Goal: Navigation & Orientation: Find specific page/section

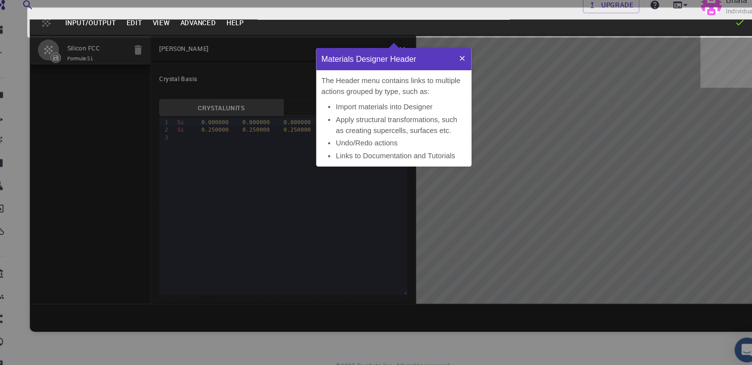
scroll to position [37, 0]
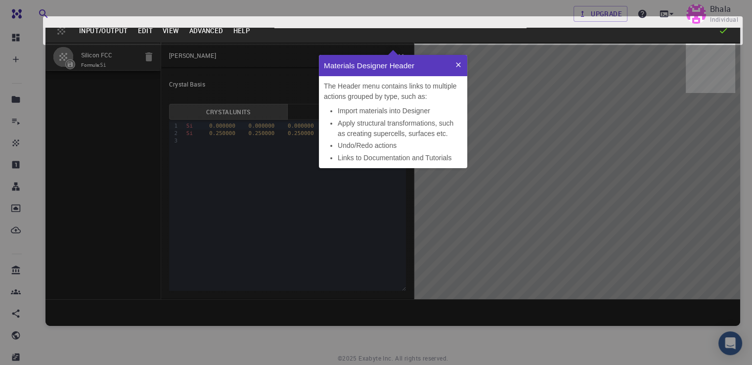
click at [460, 65] on icon at bounding box center [459, 65] width 8 height 8
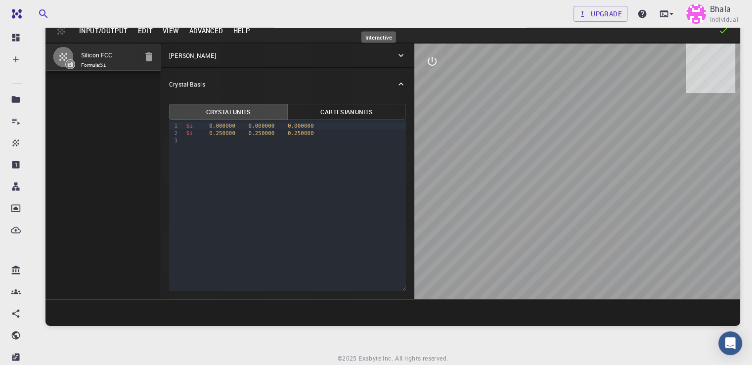
click at [426, 57] on icon "interactive" at bounding box center [432, 61] width 12 height 12
click at [421, 87] on button "view" at bounding box center [433, 85] width 24 height 24
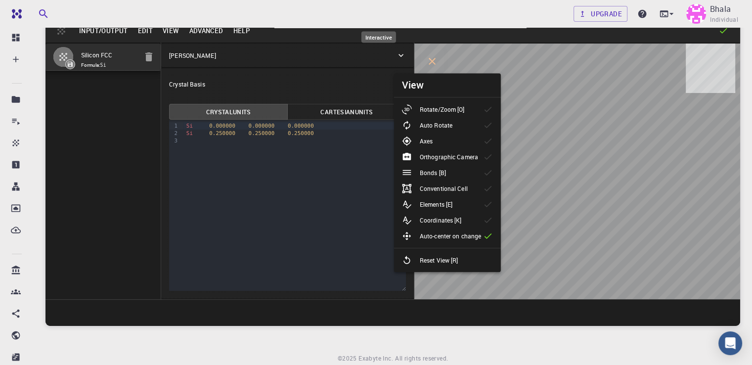
click at [429, 58] on icon "interactive" at bounding box center [432, 61] width 7 height 7
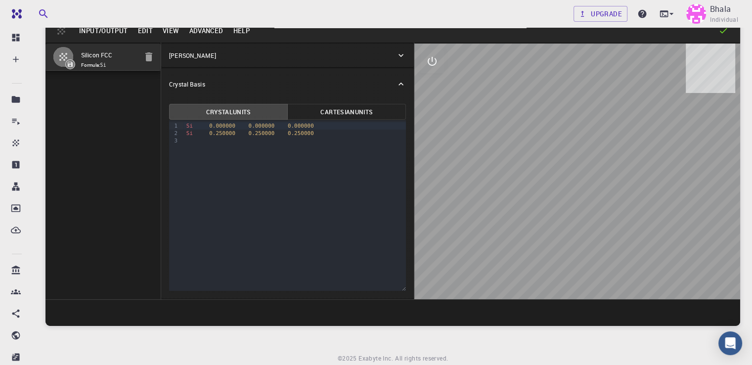
scroll to position [0, 0]
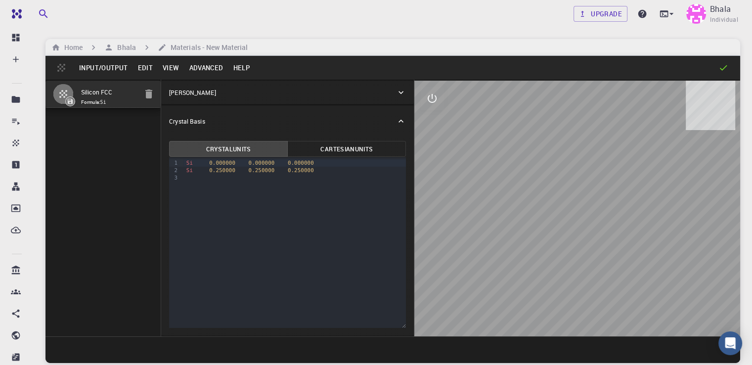
click at [139, 68] on button "Edit" at bounding box center [145, 68] width 25 height 16
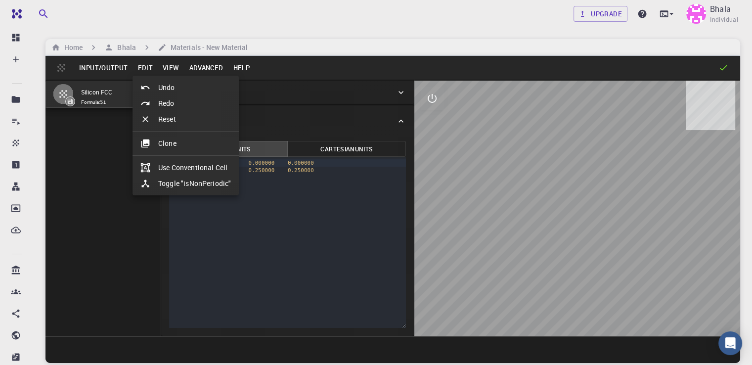
click at [168, 64] on div at bounding box center [376, 182] width 752 height 365
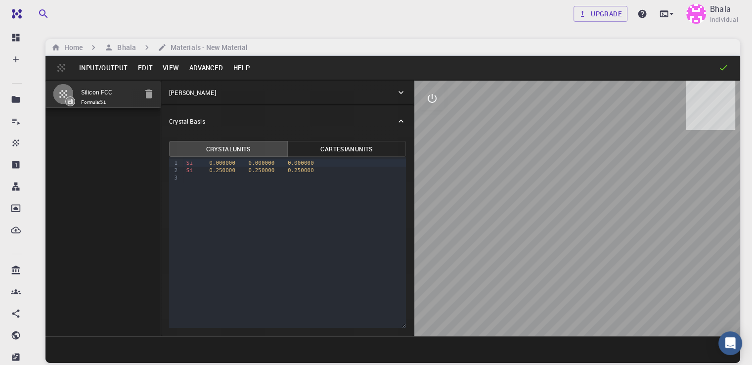
click at [168, 64] on button "View" at bounding box center [171, 68] width 27 height 16
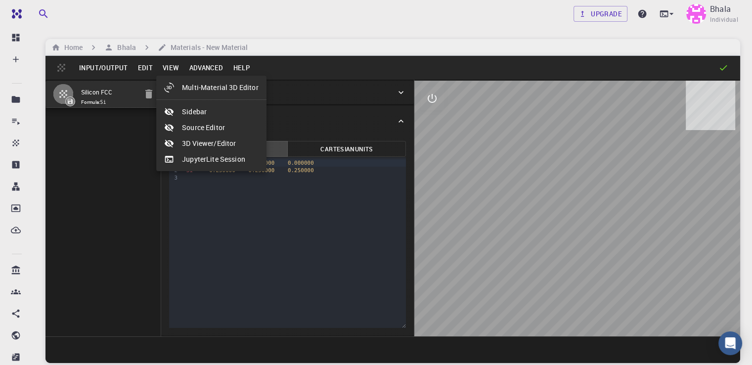
click at [202, 62] on div at bounding box center [376, 182] width 752 height 365
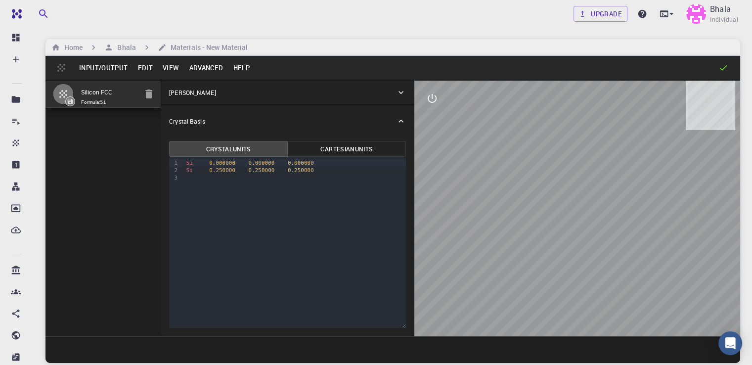
click at [218, 65] on button "Advanced" at bounding box center [206, 68] width 44 height 16
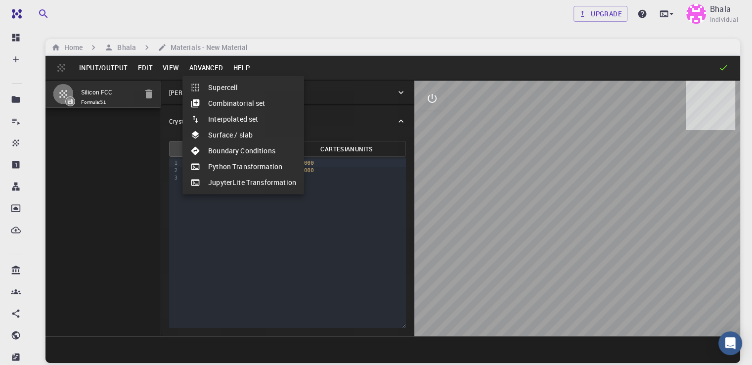
click at [64, 133] on div at bounding box center [376, 182] width 752 height 365
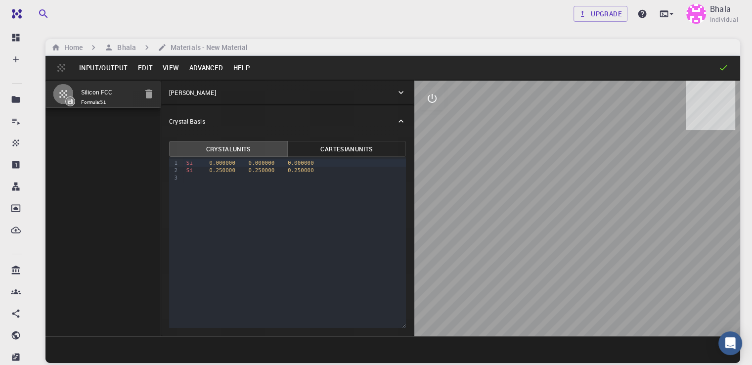
click at [80, 99] on div at bounding box center [67, 94] width 28 height 20
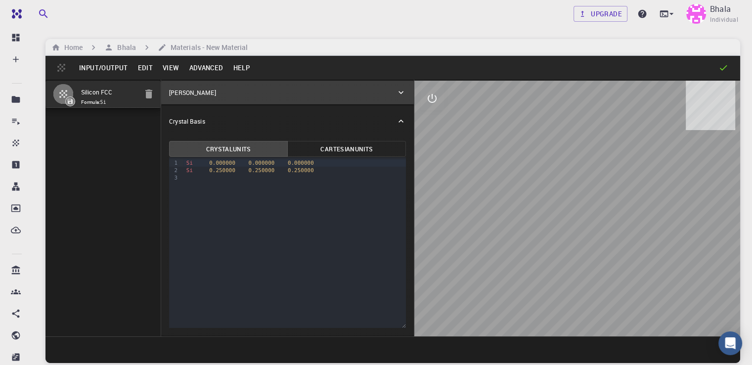
click at [396, 92] on icon at bounding box center [401, 93] width 10 height 10
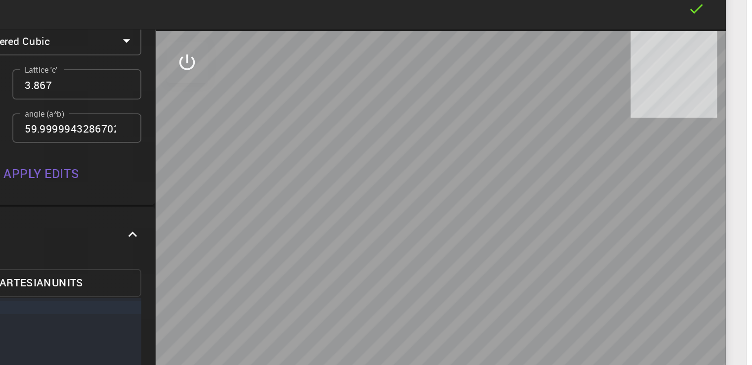
drag, startPoint x: 559, startPoint y: 218, endPoint x: 526, endPoint y: 153, distance: 72.1
click at [526, 153] on div at bounding box center [578, 209] width 326 height 256
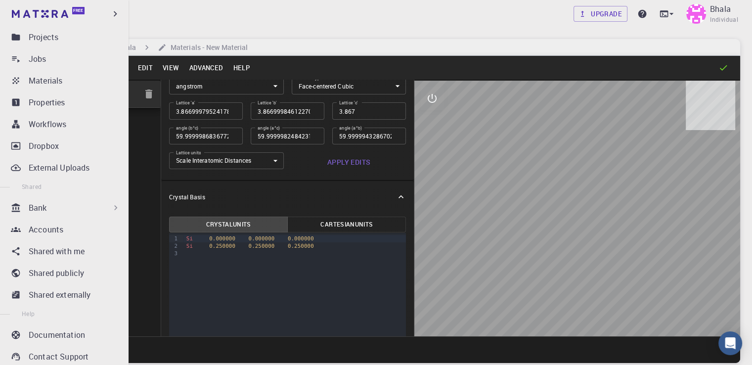
scroll to position [63, 0]
click at [58, 211] on div "Bank" at bounding box center [75, 207] width 92 height 12
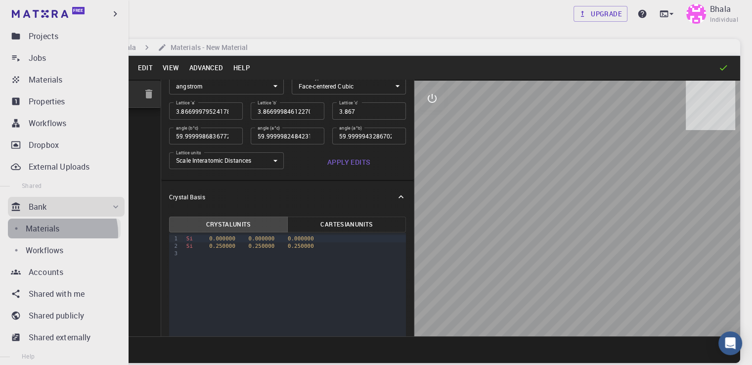
click at [57, 234] on p "Materials" at bounding box center [43, 229] width 34 height 12
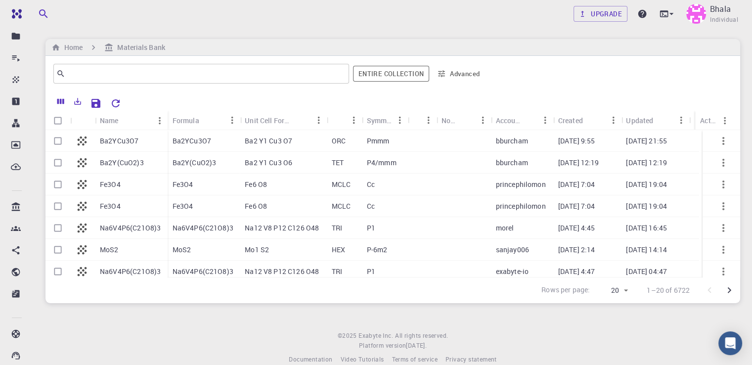
click at [108, 139] on p "Ba2YCu3O7" at bounding box center [119, 141] width 39 height 10
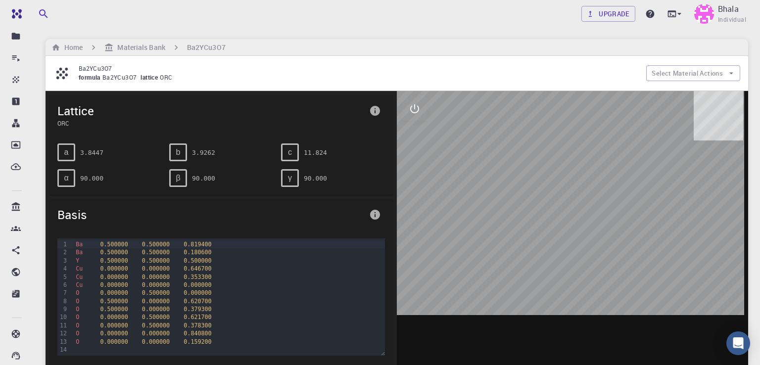
click at [491, 180] on div at bounding box center [572, 245] width 351 height 308
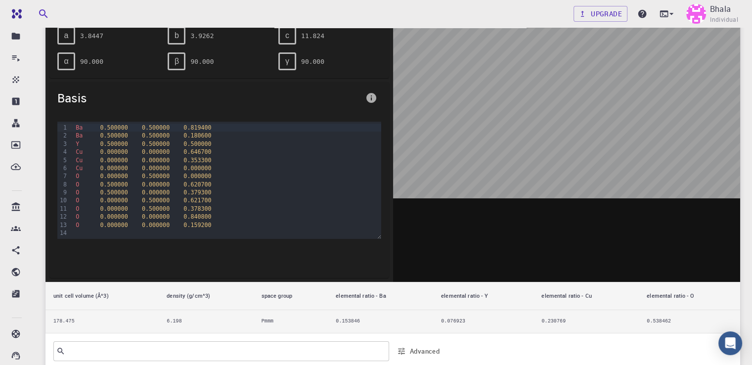
scroll to position [140, 0]
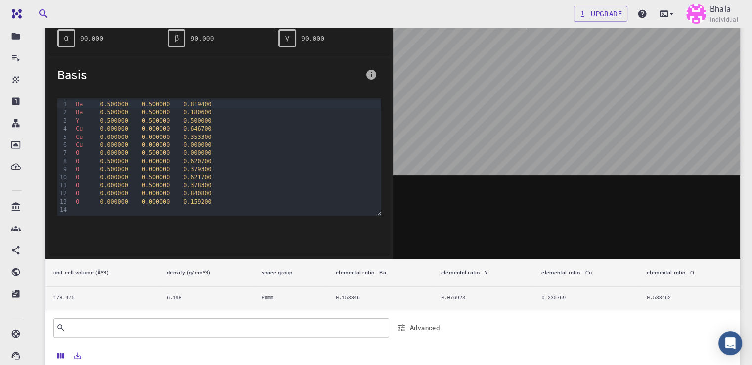
drag, startPoint x: 492, startPoint y: 145, endPoint x: 481, endPoint y: 186, distance: 42.5
click at [481, 186] on div at bounding box center [567, 105] width 348 height 308
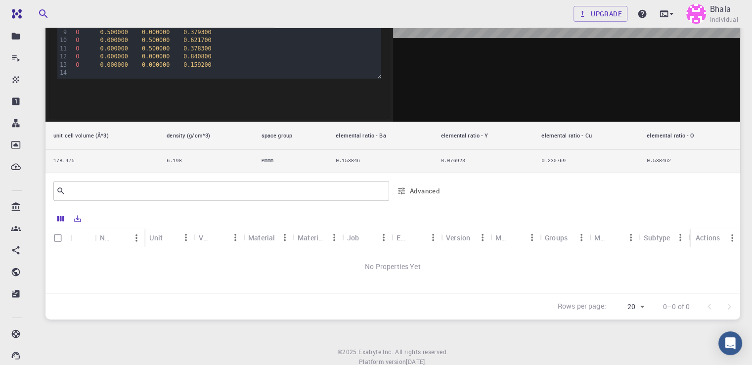
scroll to position [278, 0]
